Goal: Transaction & Acquisition: Obtain resource

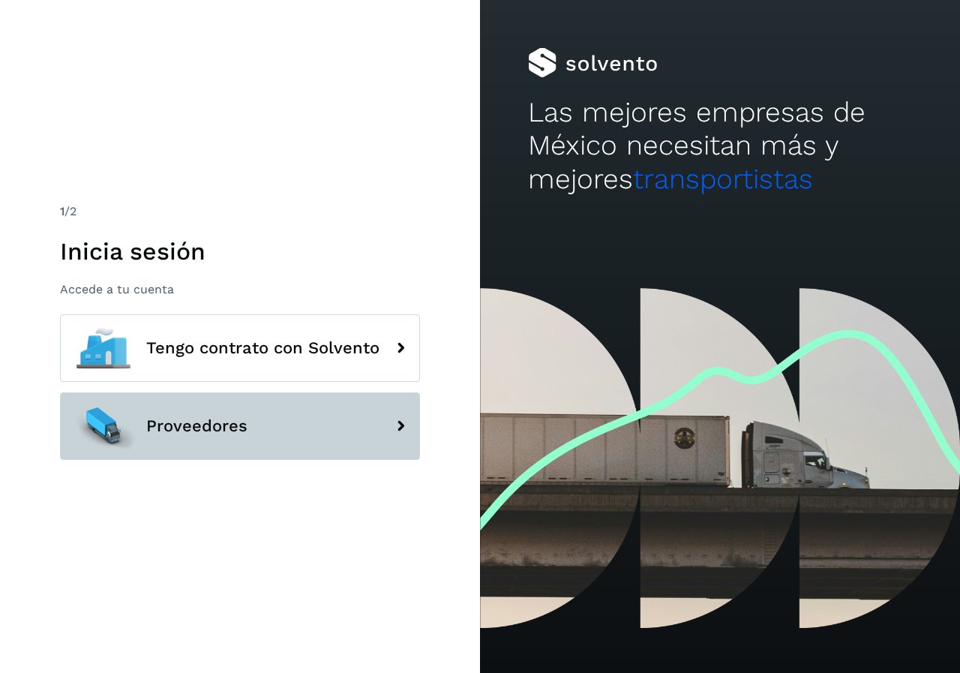
click at [215, 429] on span "Proveedores" at bounding box center [196, 426] width 101 height 18
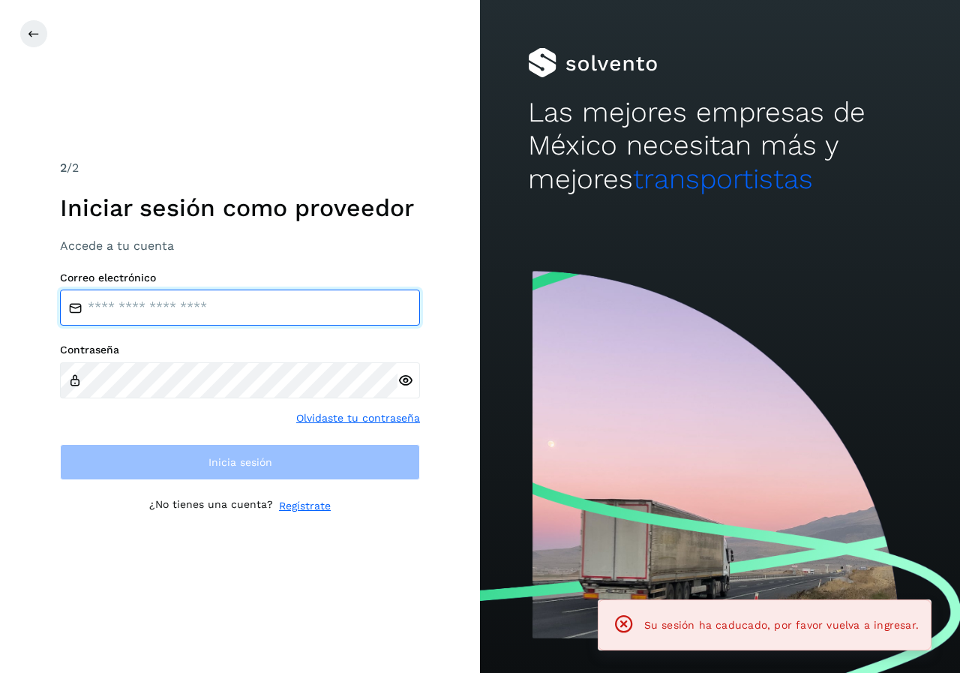
type input "**********"
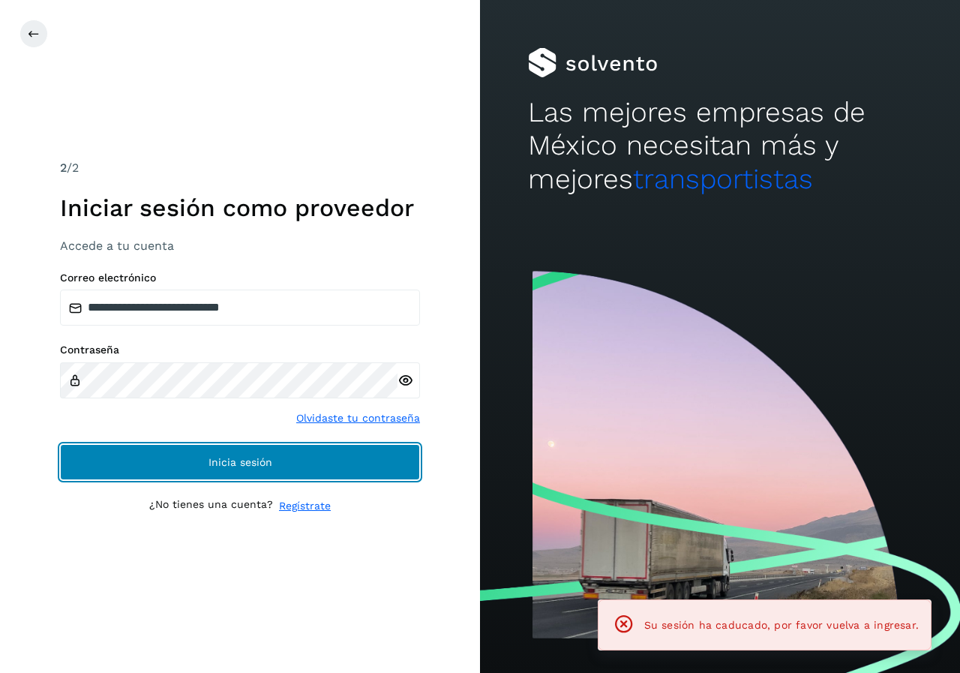
click at [222, 465] on span "Inicia sesión" at bounding box center [240, 462] width 64 height 10
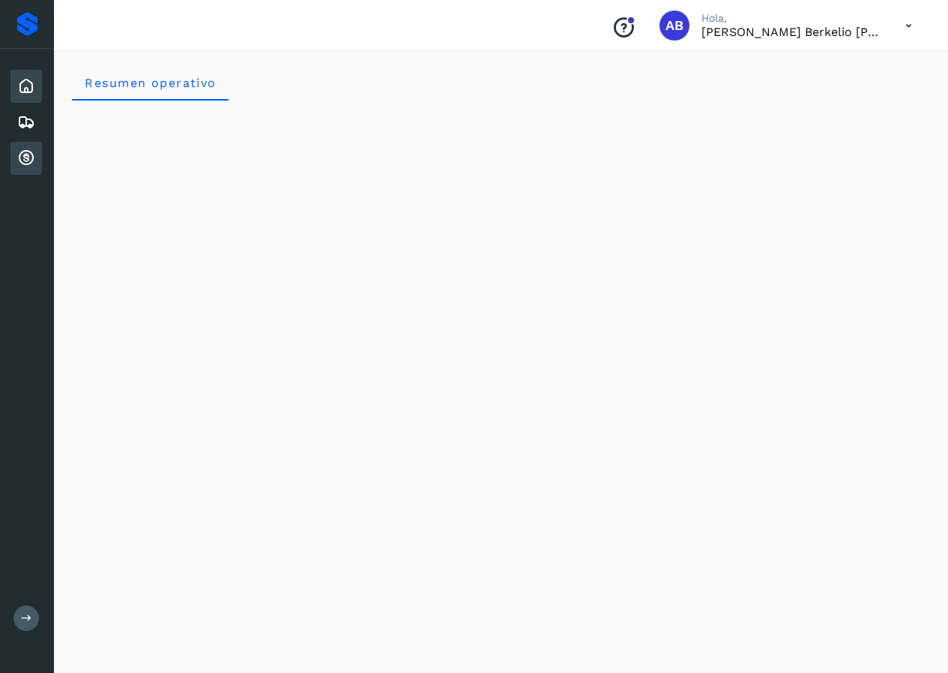
click at [28, 157] on icon at bounding box center [26, 158] width 18 height 18
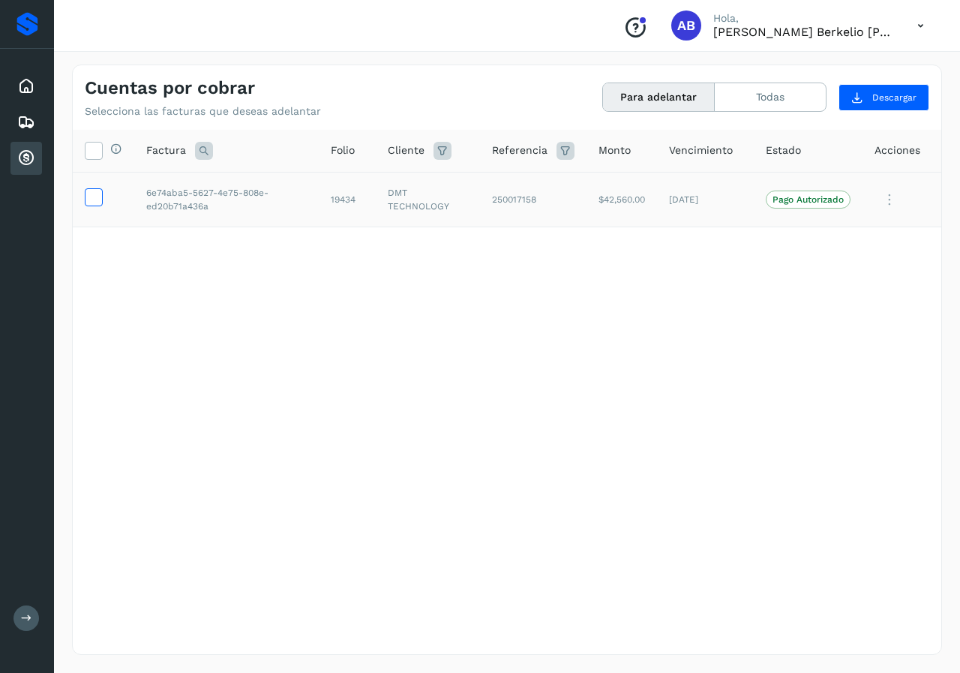
click at [89, 196] on icon at bounding box center [93, 196] width 16 height 16
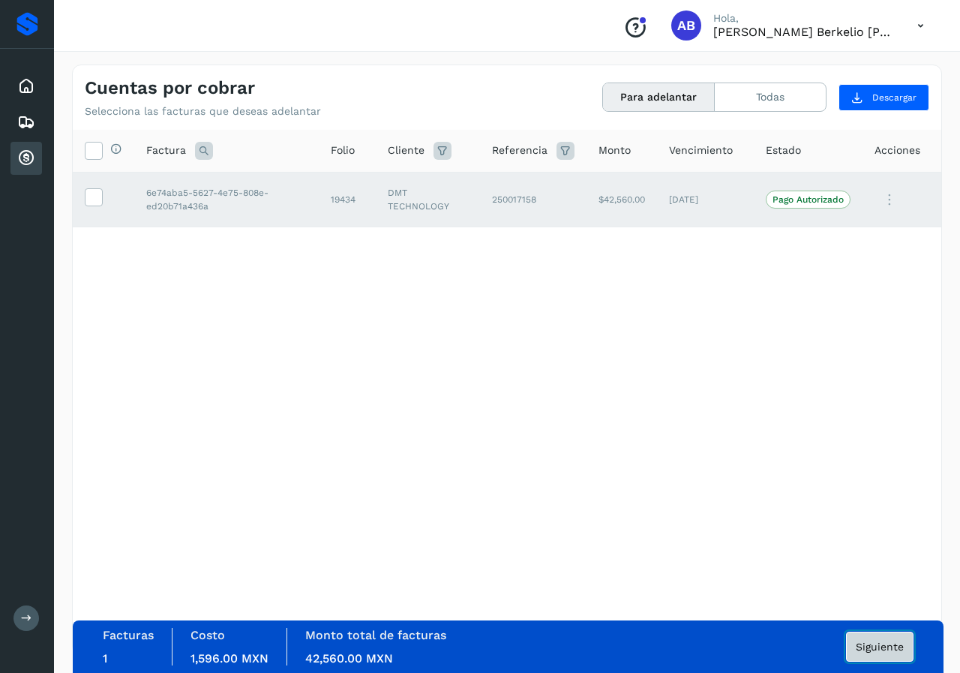
click at [873, 644] on span "Siguiente" at bounding box center [879, 646] width 48 height 10
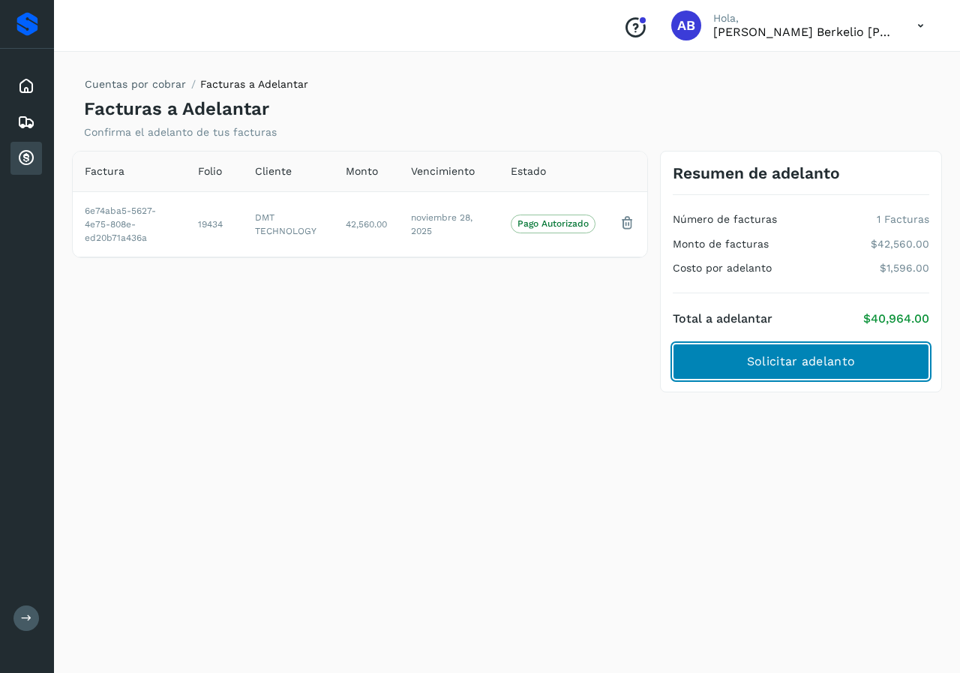
click at [781, 365] on span "Solicitar adelanto" at bounding box center [801, 361] width 108 height 16
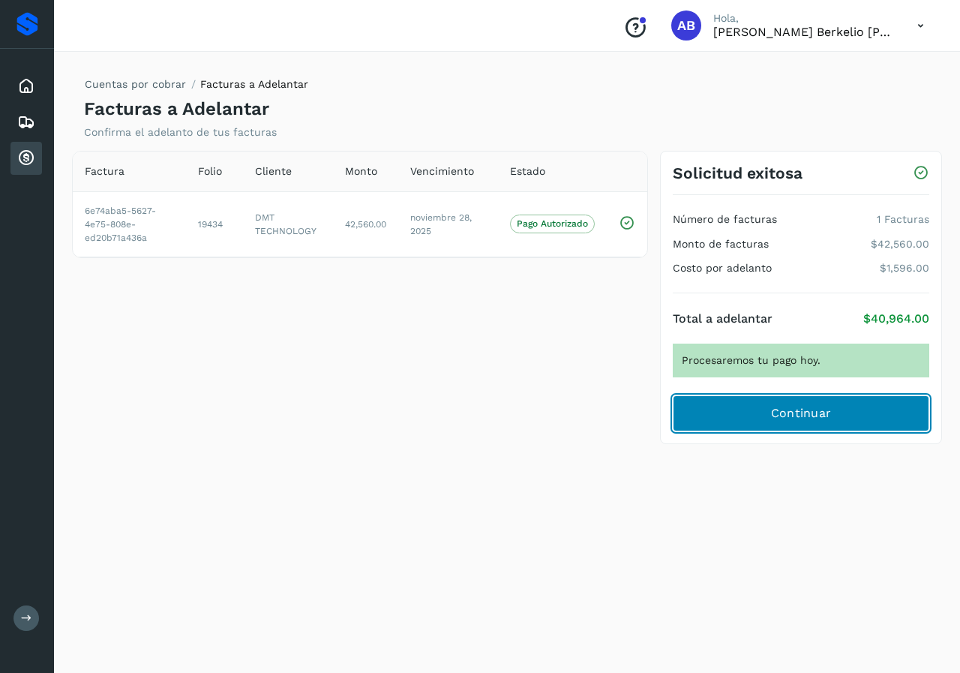
click at [774, 414] on span "Continuar" at bounding box center [801, 413] width 61 height 16
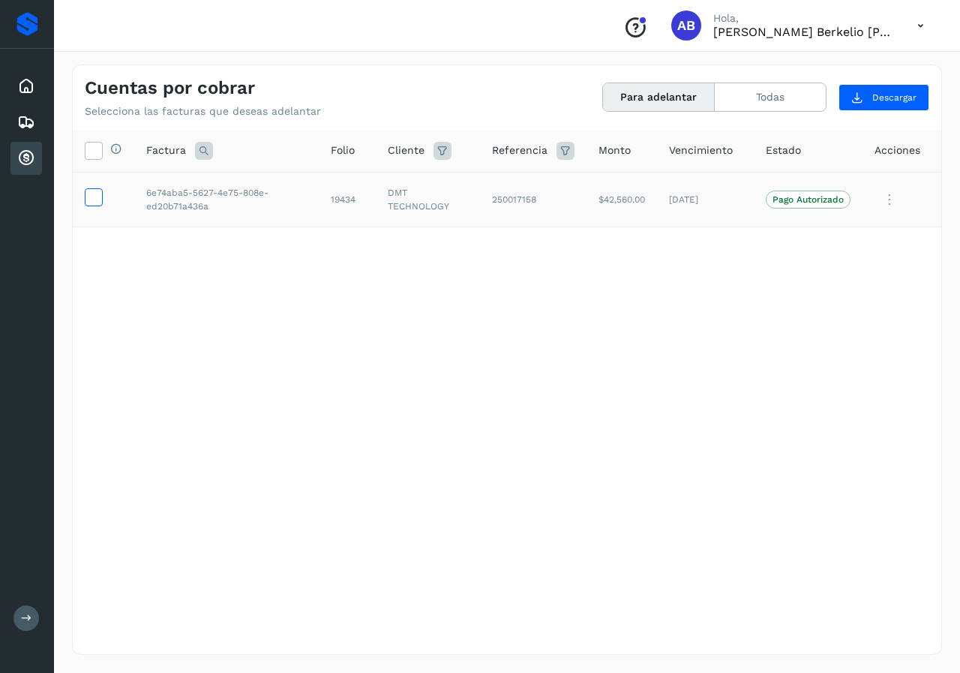
click at [97, 202] on icon at bounding box center [93, 196] width 16 height 16
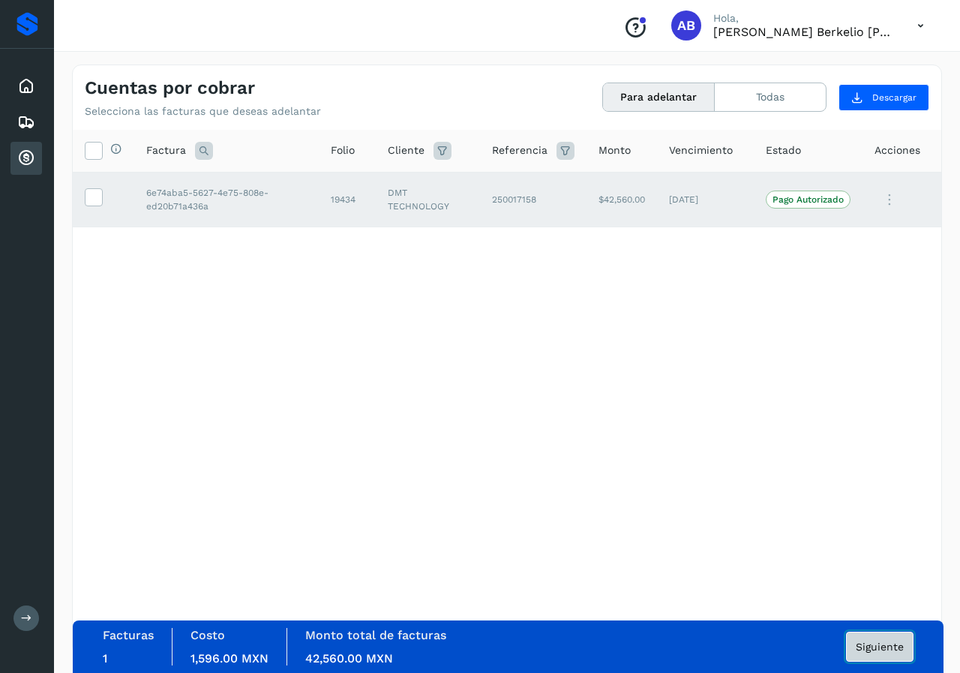
click at [877, 641] on span "Siguiente" at bounding box center [879, 646] width 48 height 10
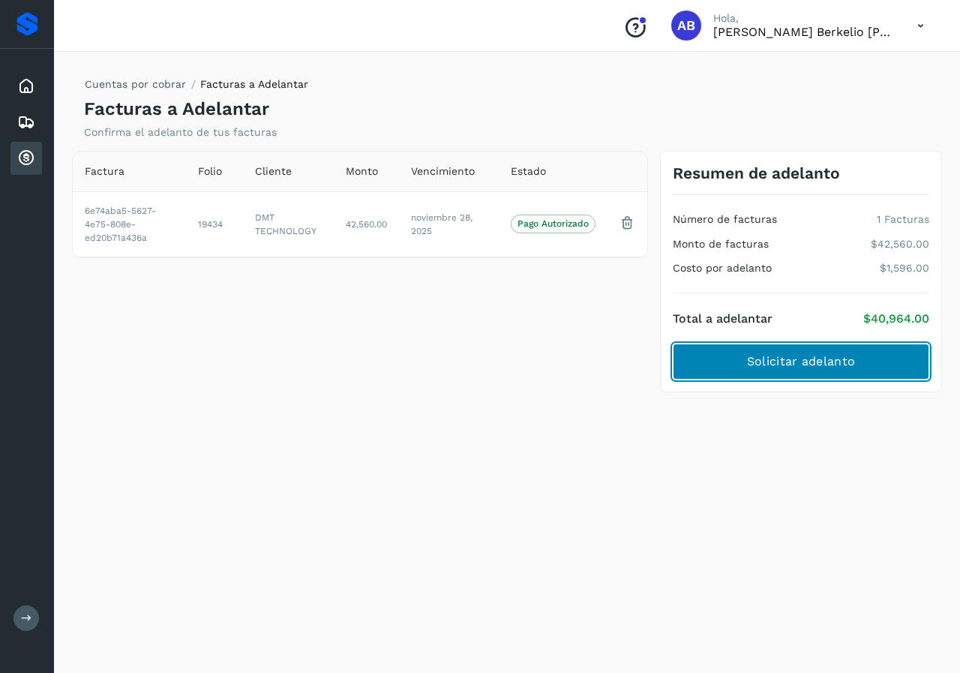
click at [794, 365] on span "Solicitar adelanto" at bounding box center [801, 361] width 108 height 16
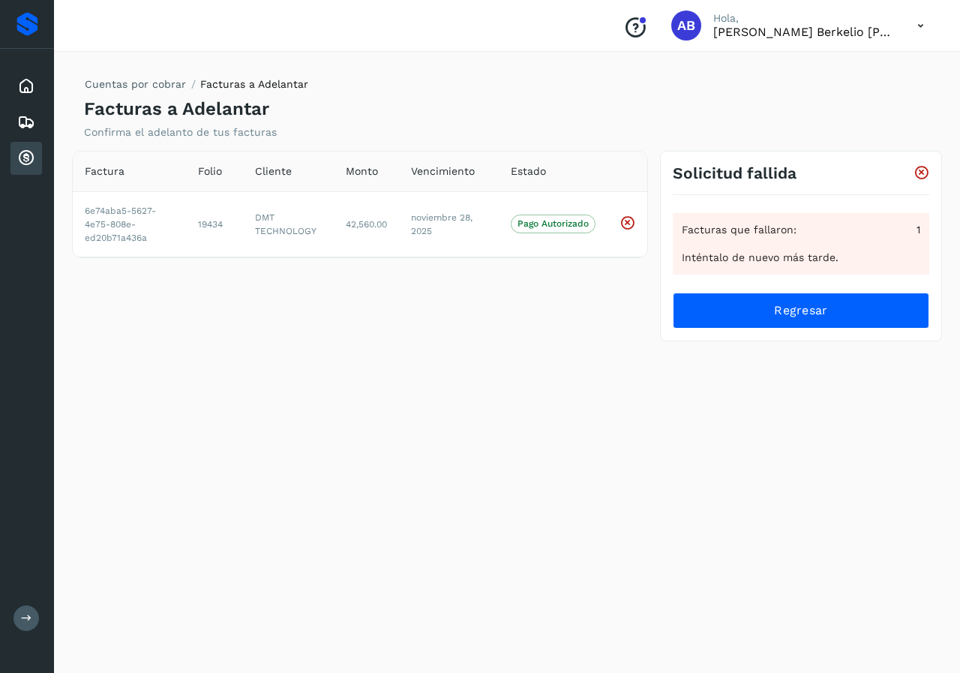
click at [924, 28] on icon at bounding box center [920, 25] width 31 height 31
click at [858, 65] on div "Cerrar sesión" at bounding box center [846, 67] width 178 height 28
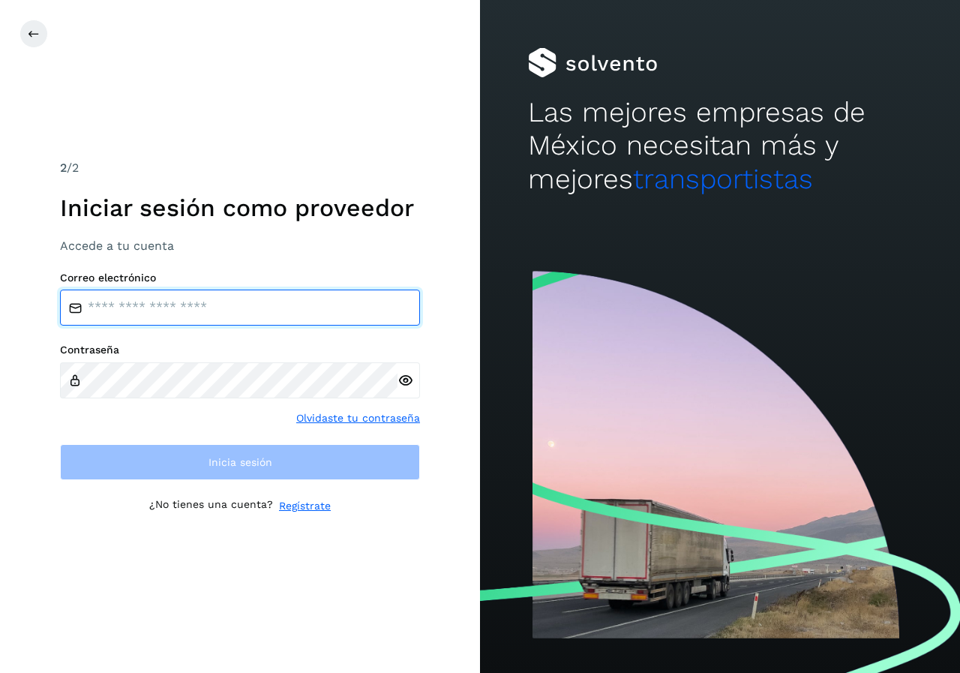
type input "**********"
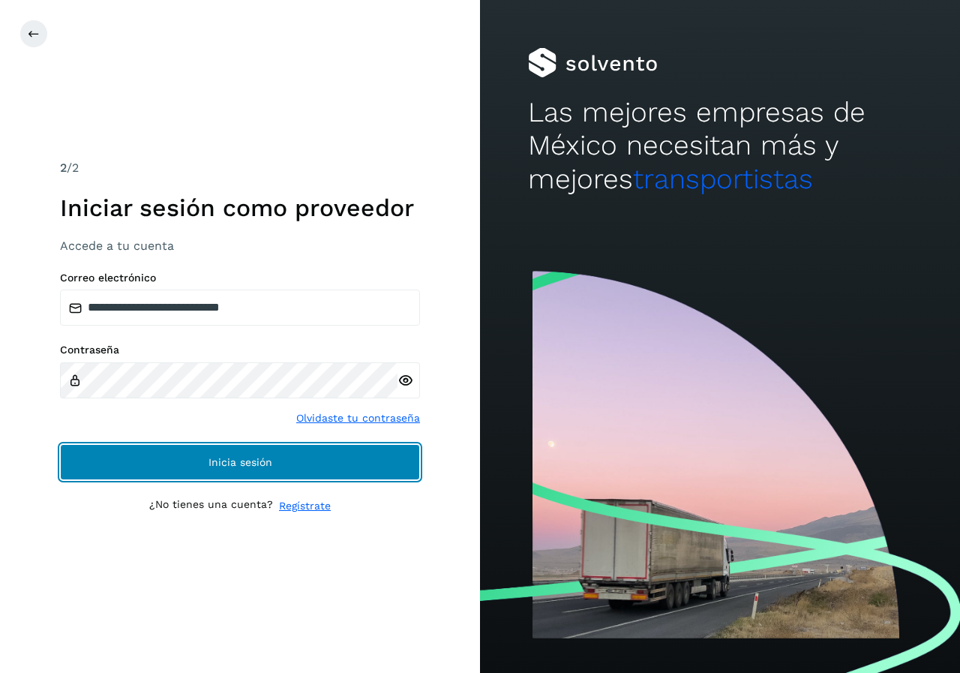
click at [241, 460] on span "Inicia sesión" at bounding box center [240, 462] width 64 height 10
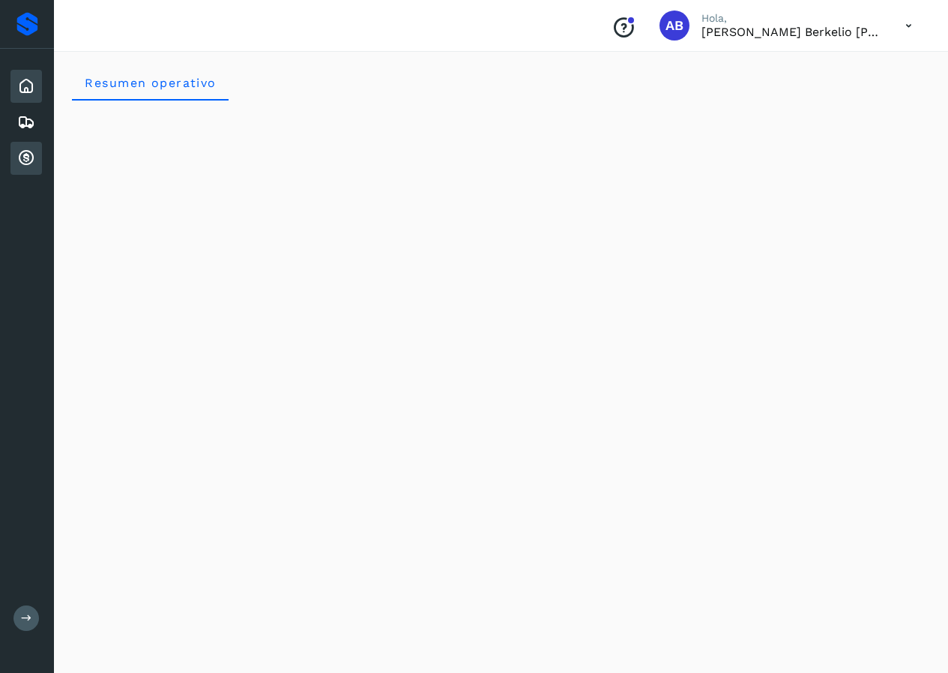
click at [25, 160] on icon at bounding box center [26, 158] width 18 height 18
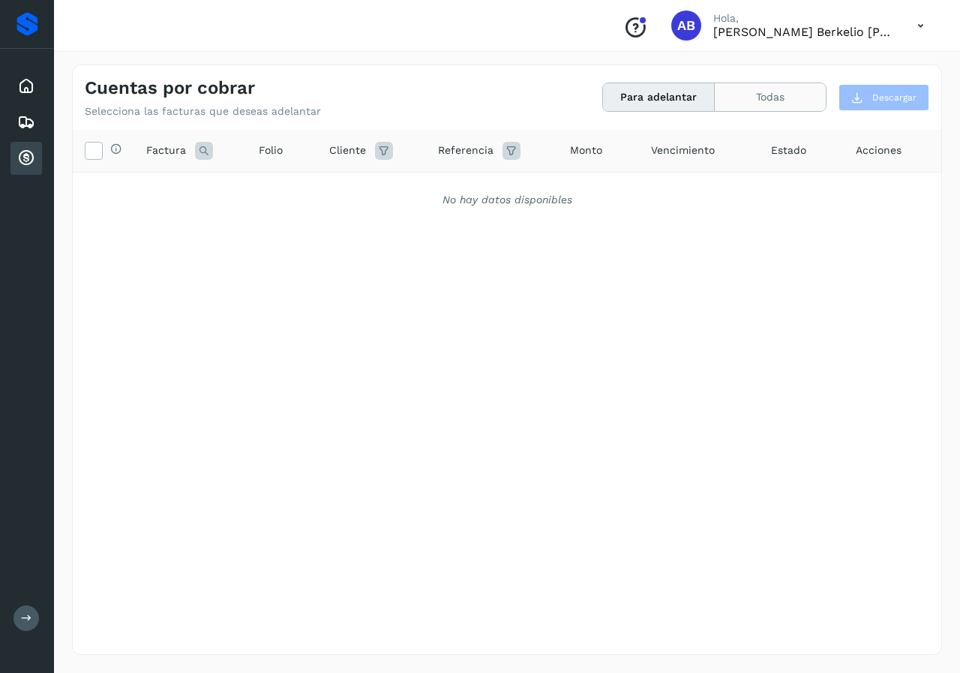
click at [753, 99] on button "Todas" at bounding box center [770, 97] width 111 height 28
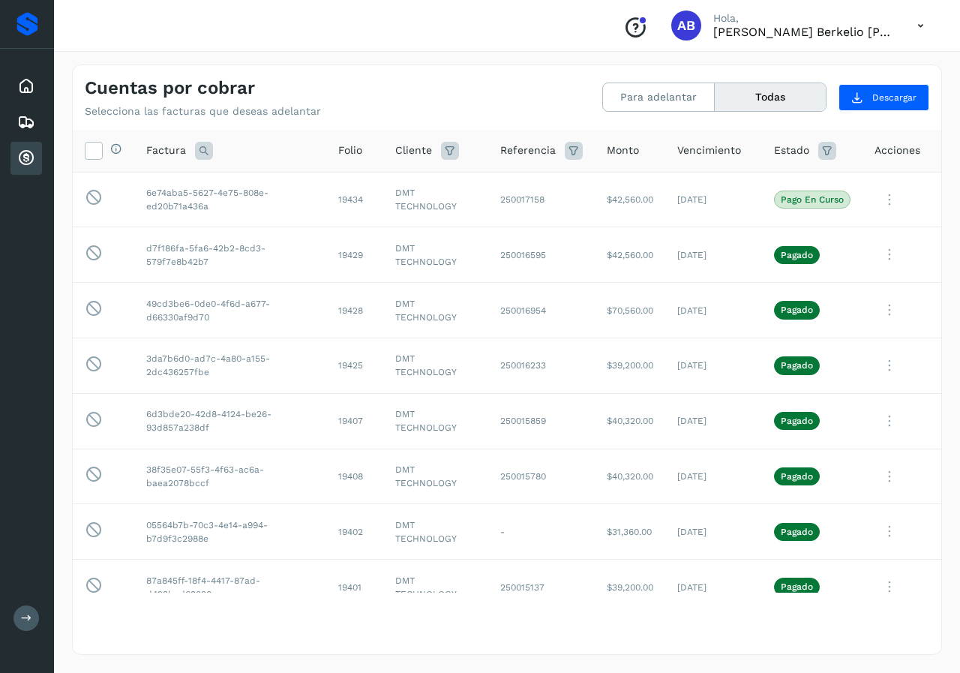
click at [920, 20] on icon at bounding box center [920, 25] width 31 height 31
click at [834, 73] on div "Cerrar sesión" at bounding box center [846, 67] width 178 height 28
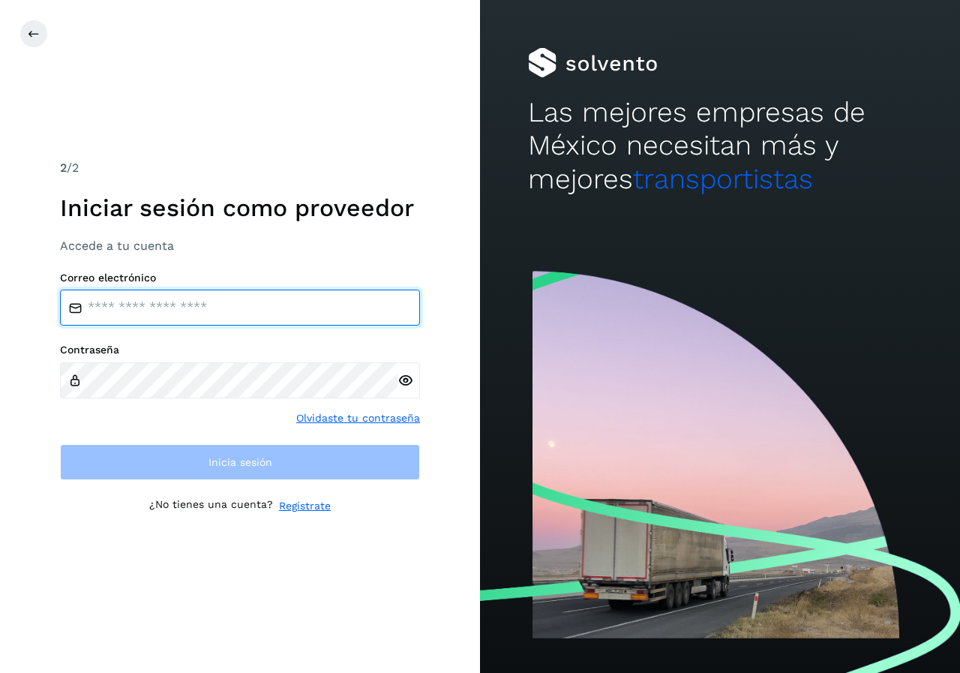
type input "**********"
